Goal: Information Seeking & Learning: Learn about a topic

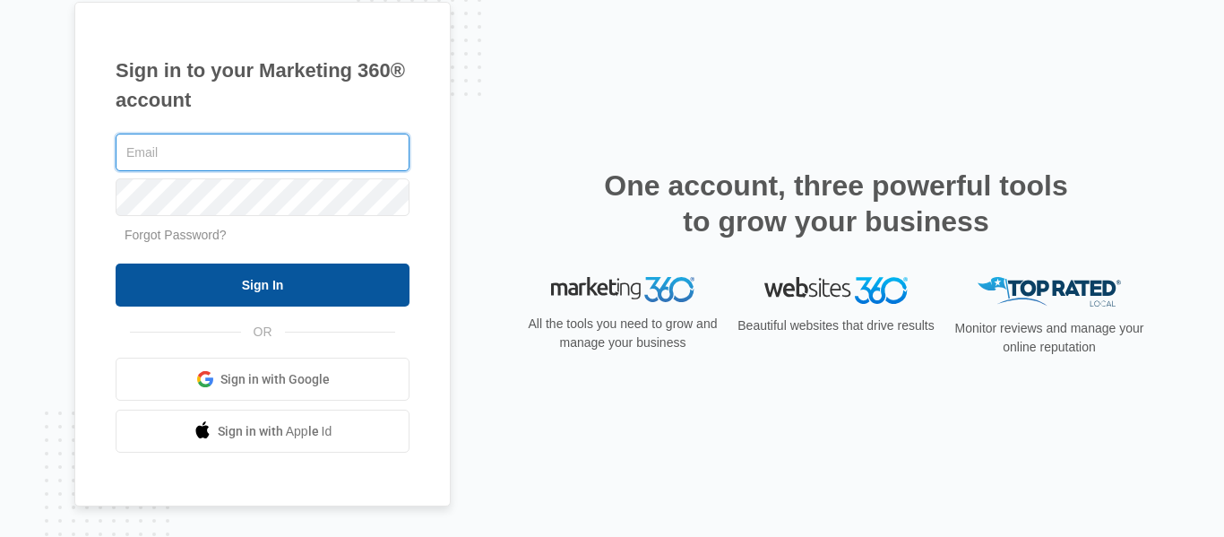
type input "[EMAIL_ADDRESS][DOMAIN_NAME]"
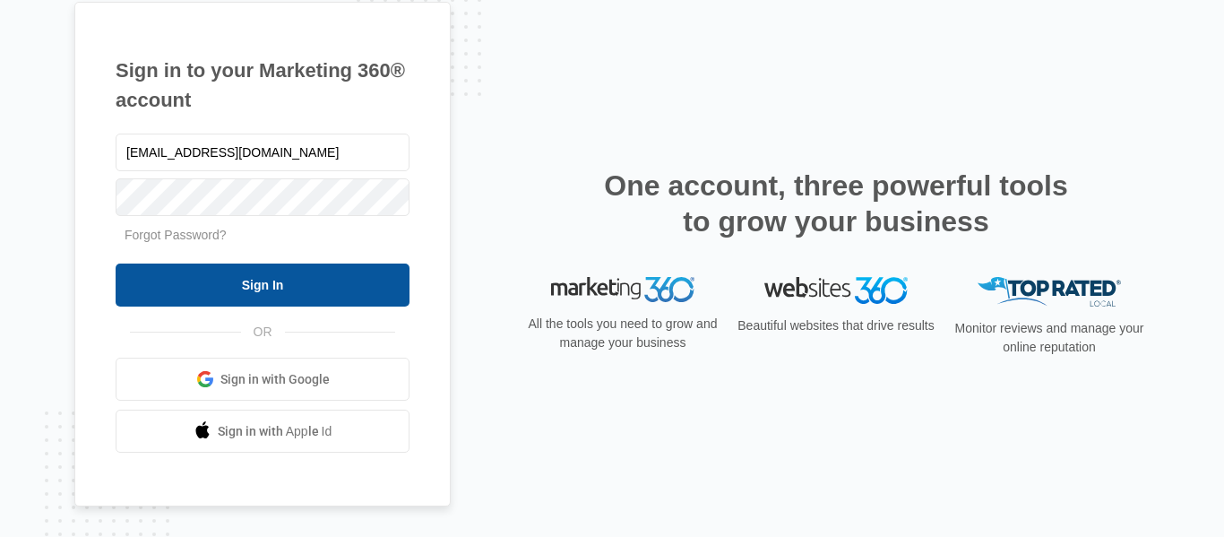
click at [305, 280] on input "Sign In" at bounding box center [263, 284] width 294 height 43
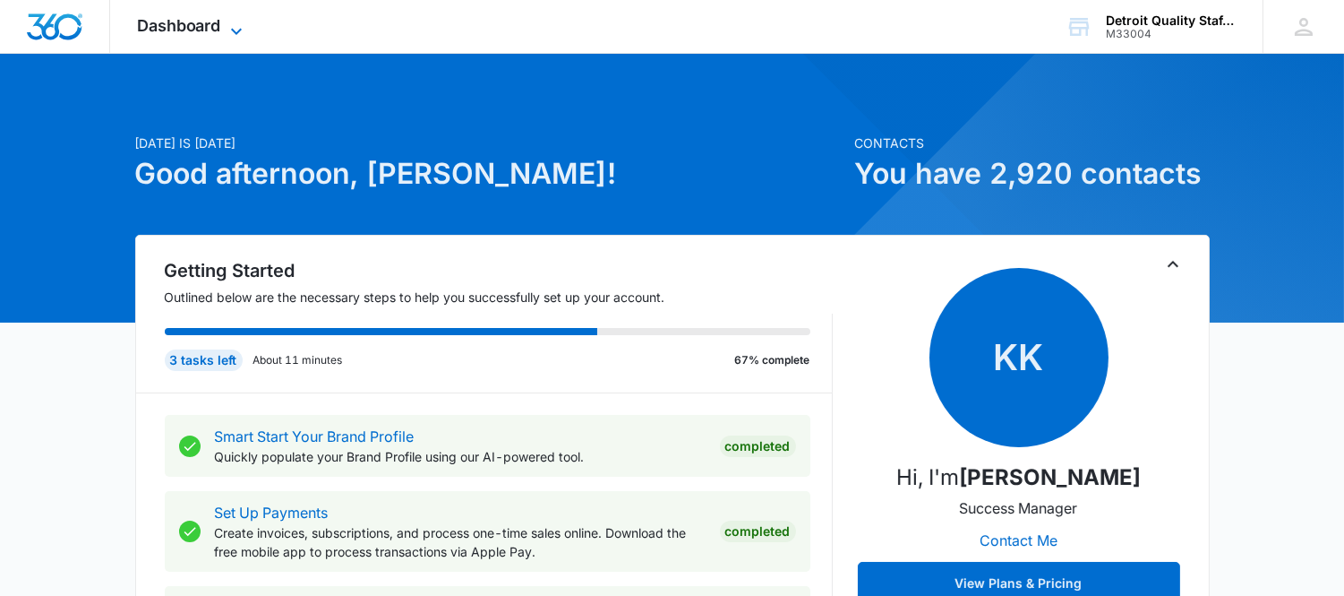
click at [215, 28] on span "Dashboard" at bounding box center [179, 25] width 84 height 19
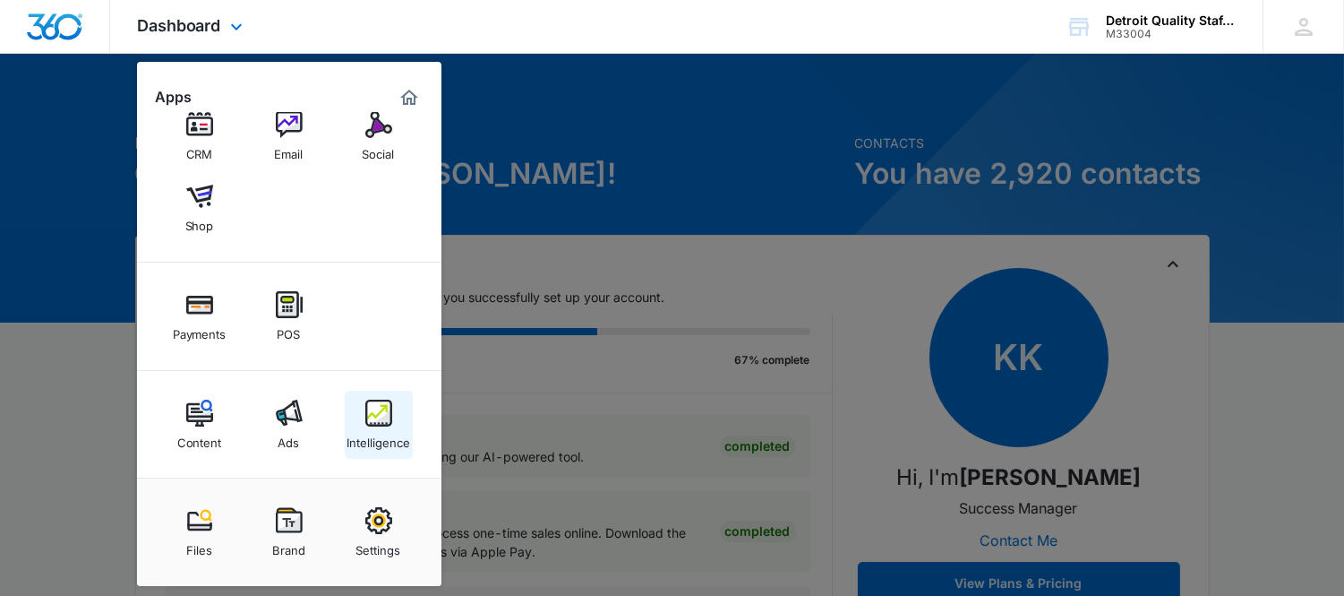
scroll to position [102, 0]
click at [386, 437] on div "Intelligence" at bounding box center [379, 436] width 64 height 23
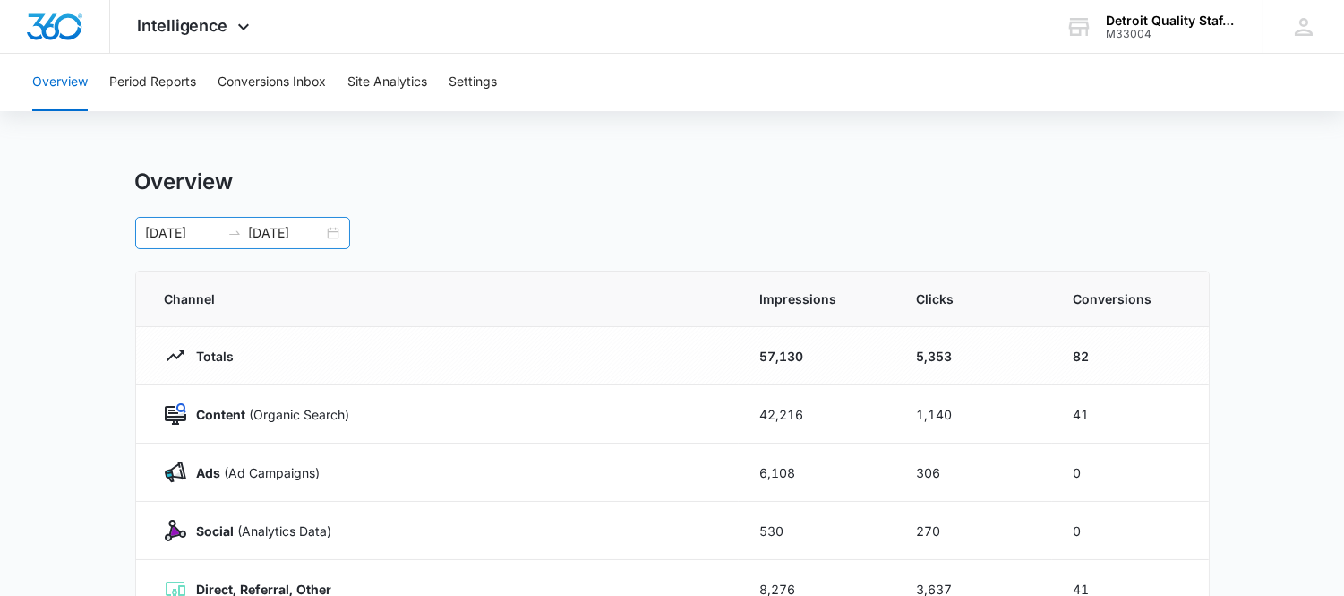
click at [332, 235] on div "09/01/2025 09/30/2025" at bounding box center [242, 233] width 215 height 32
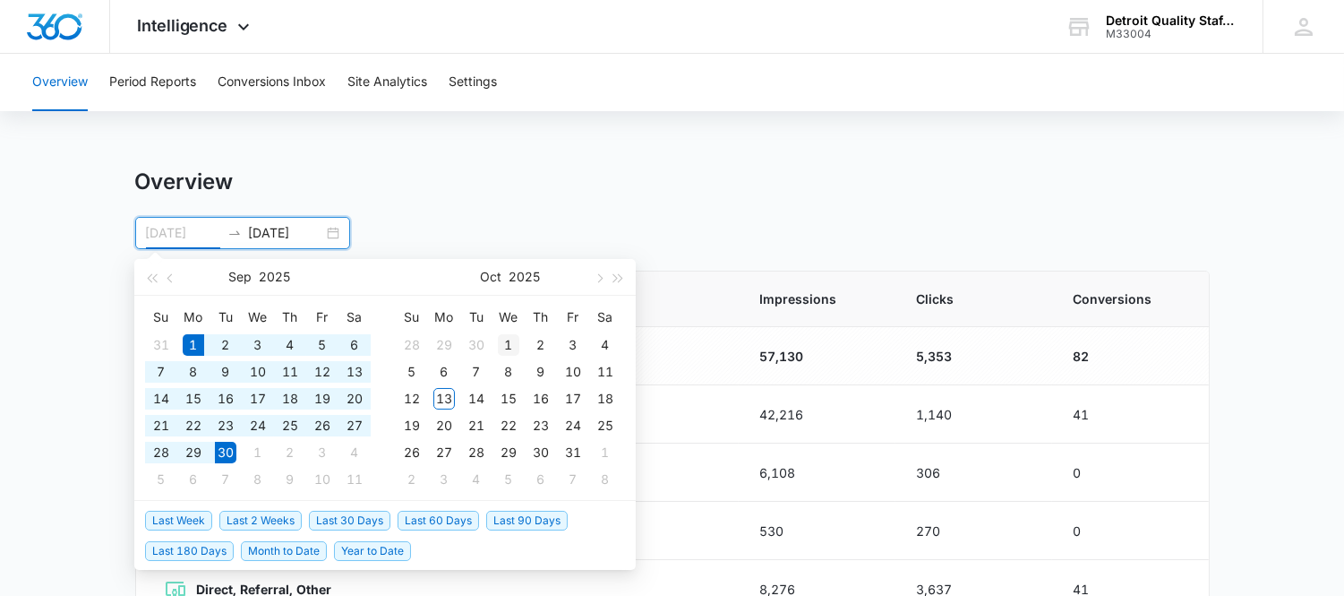
type input "10/01/2025"
click at [512, 344] on div "1" at bounding box center [508, 344] width 21 height 21
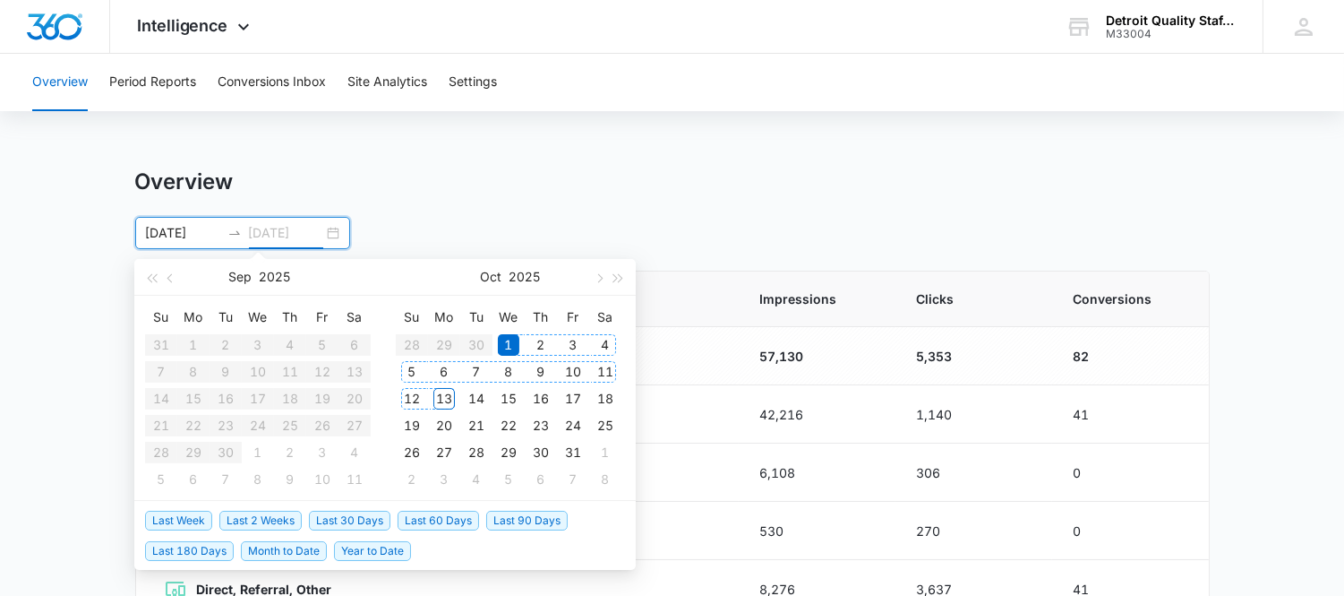
type input "10/13/2025"
click at [448, 392] on div "13" at bounding box center [444, 398] width 21 height 21
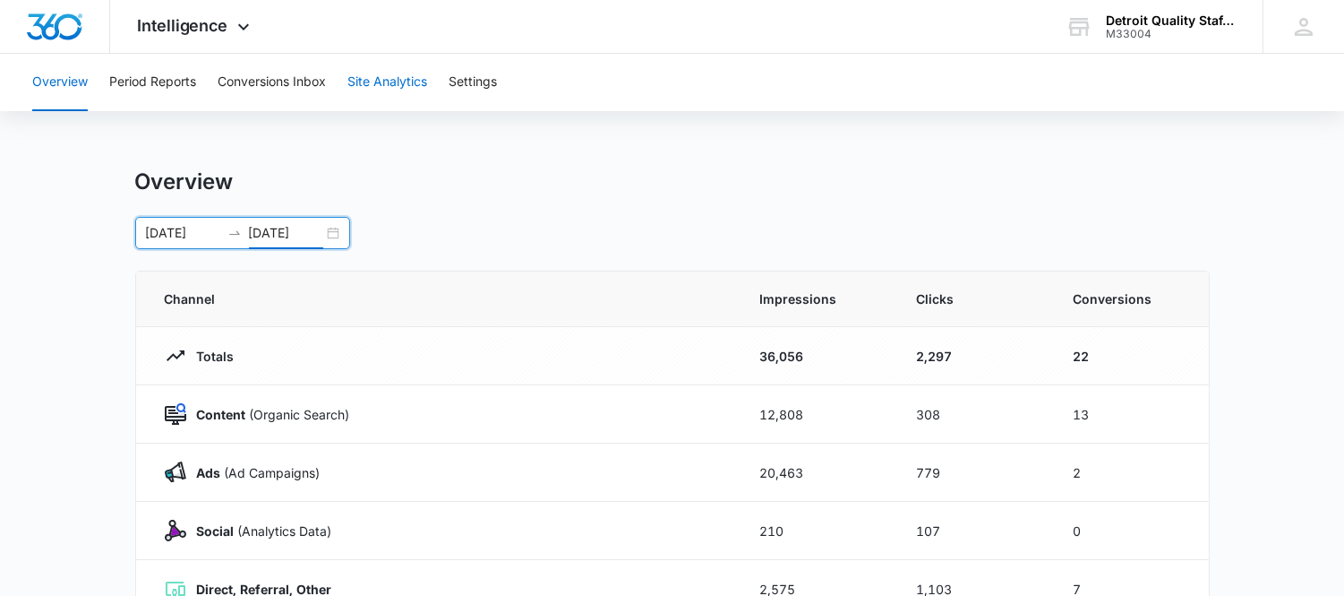
click at [407, 83] on button "Site Analytics" at bounding box center [388, 82] width 80 height 57
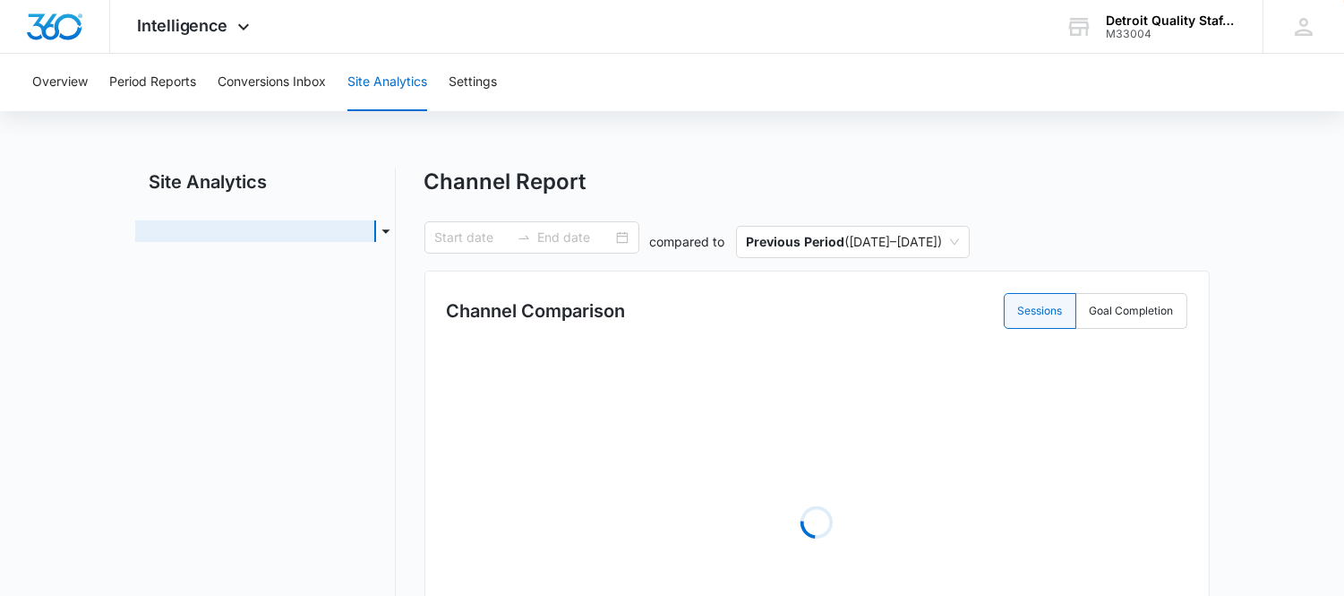
type input "10/01/2025"
type input "10/13/2025"
radio input "true"
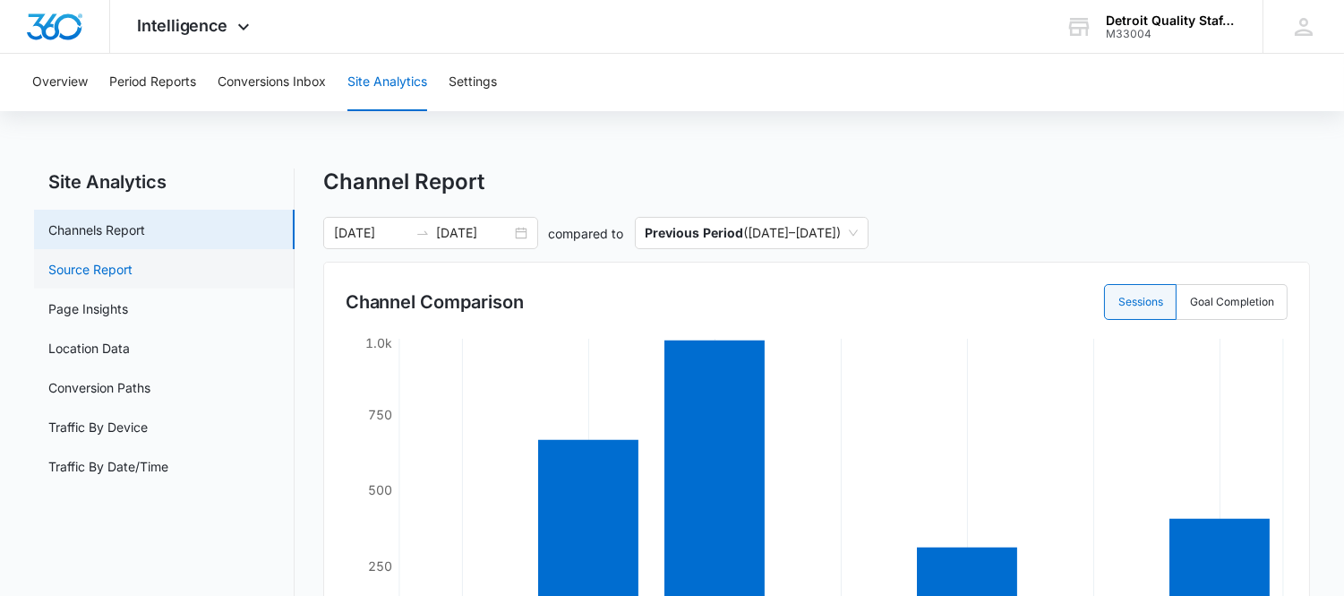
click at [123, 279] on link "Source Report" at bounding box center [90, 269] width 84 height 19
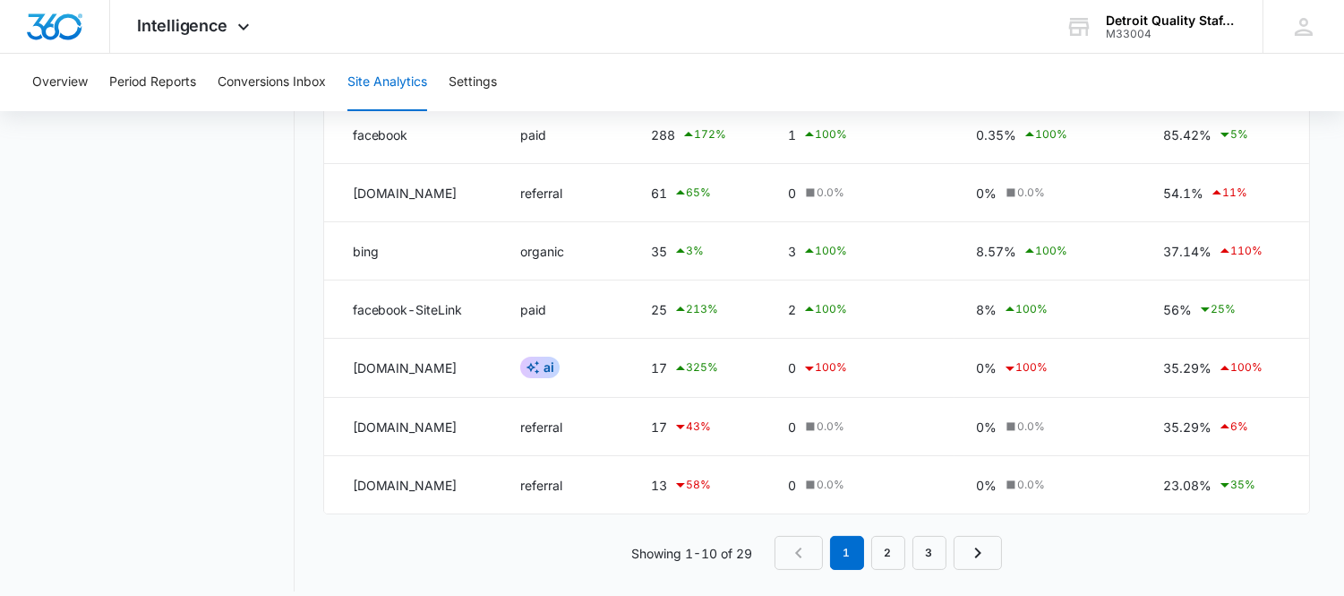
scroll to position [459, 0]
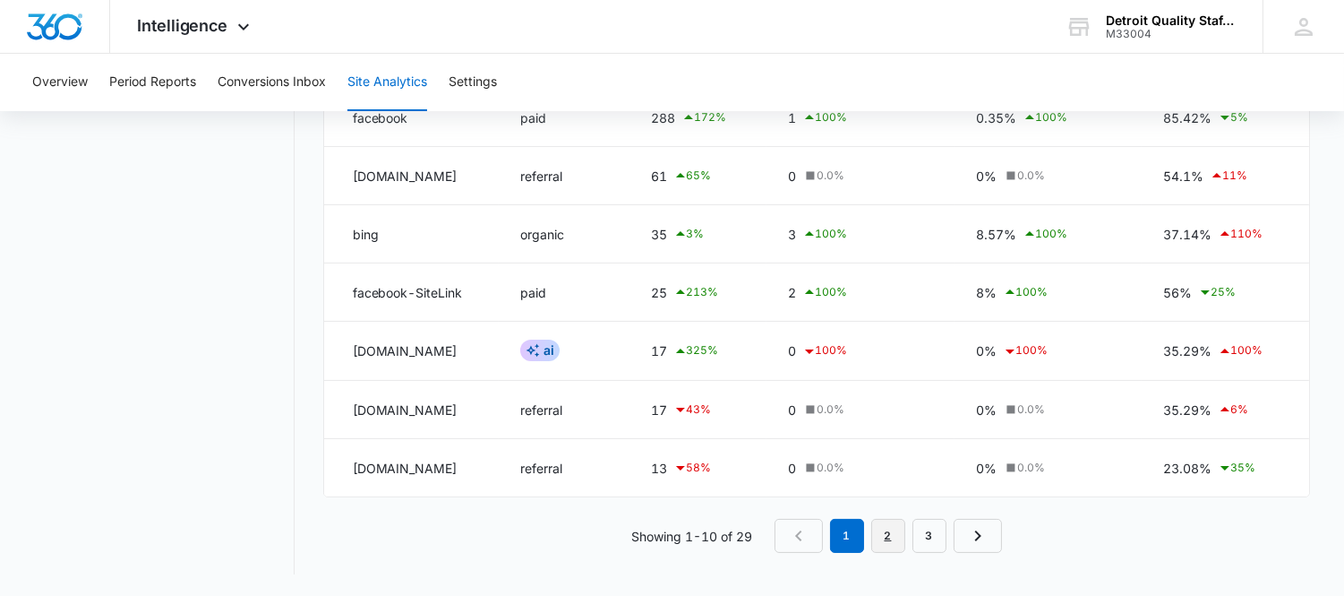
click at [888, 543] on link "2" at bounding box center [889, 536] width 34 height 34
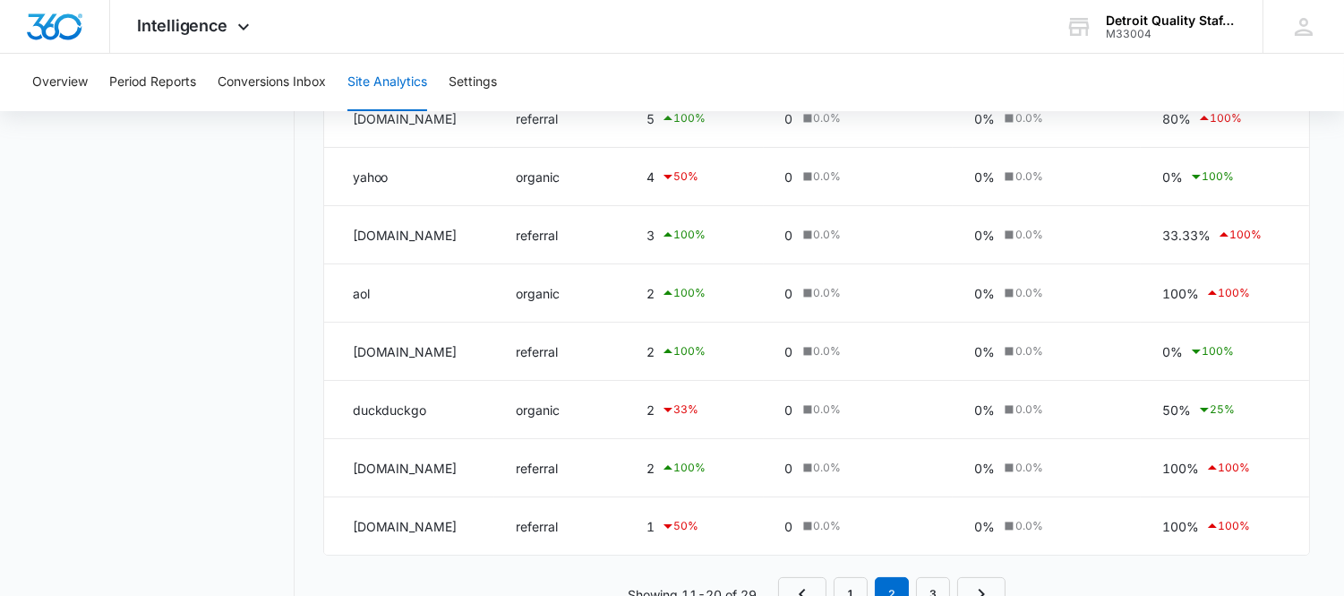
scroll to position [457, 0]
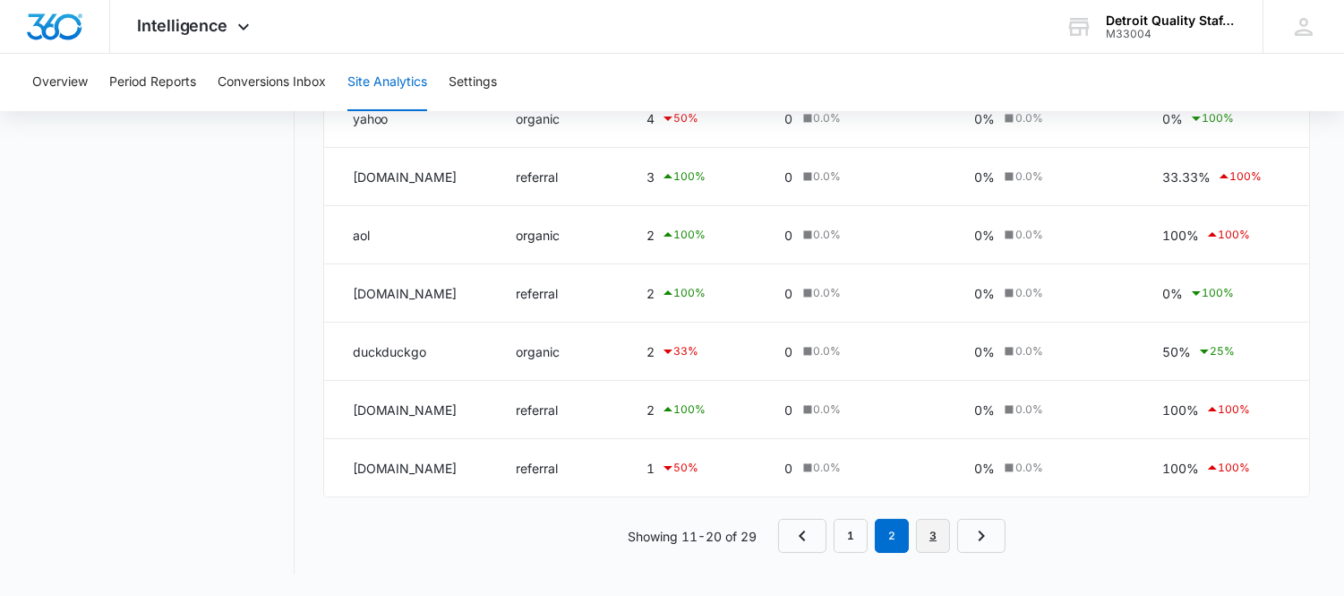
click at [920, 532] on link "3" at bounding box center [933, 536] width 34 height 34
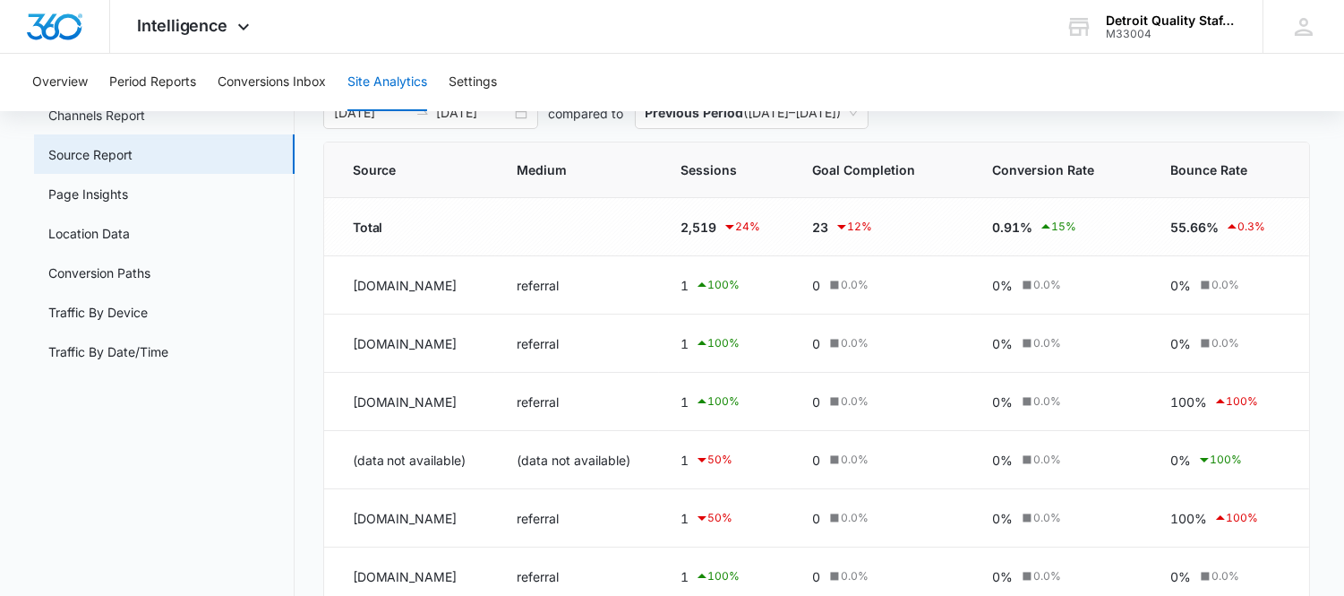
scroll to position [0, 0]
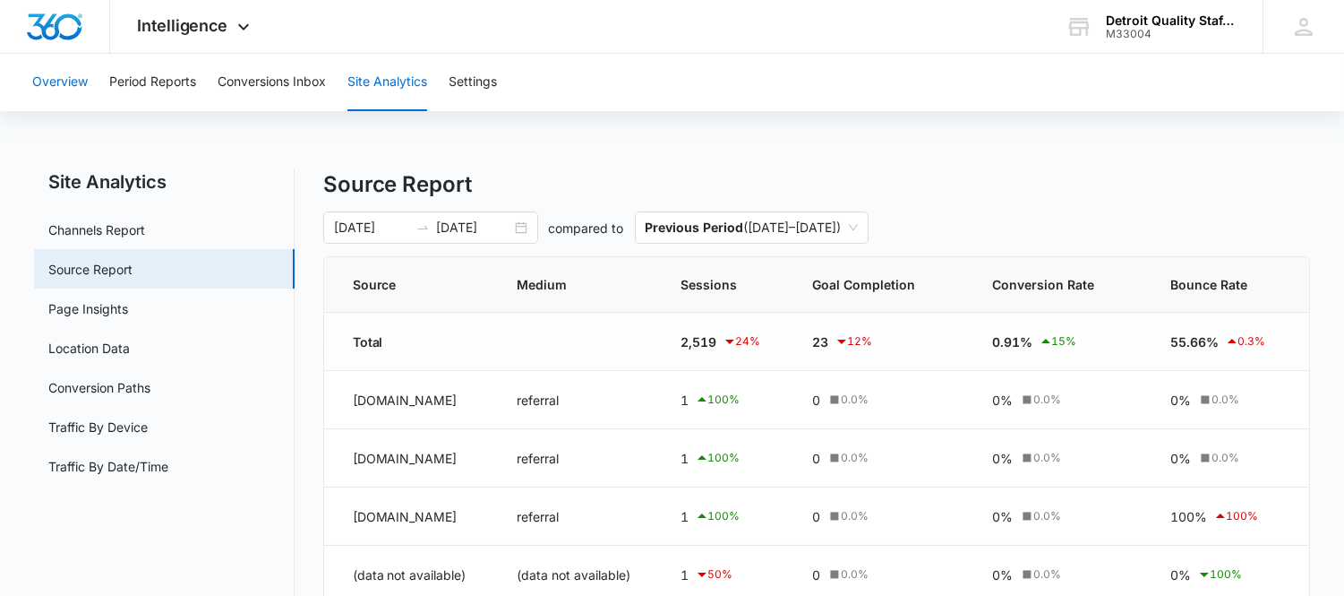
click at [81, 75] on button "Overview" at bounding box center [60, 82] width 56 height 57
